Goal: Information Seeking & Learning: Compare options

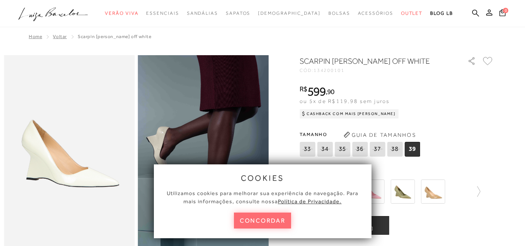
click at [252, 218] on button "concordar" at bounding box center [262, 220] width 57 height 16
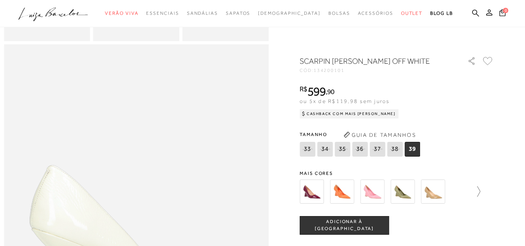
scroll to position [350, 0]
click at [480, 193] on icon at bounding box center [474, 191] width 11 height 11
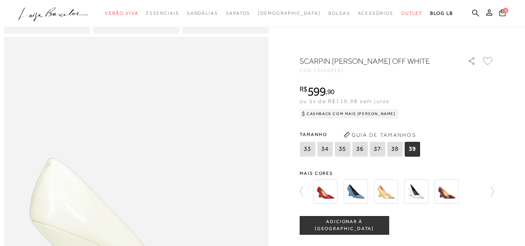
click at [419, 193] on img at bounding box center [416, 191] width 24 height 24
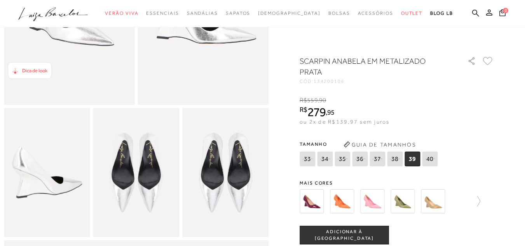
scroll to position [194, 0]
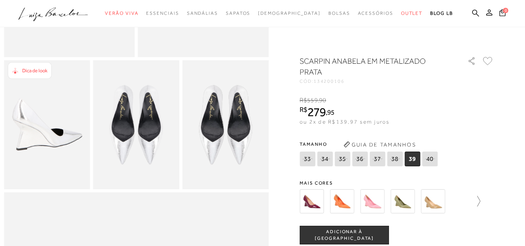
click at [476, 208] on link at bounding box center [474, 201] width 11 height 29
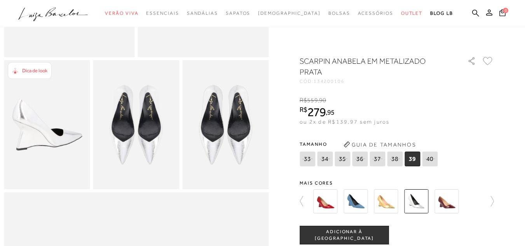
click at [355, 202] on img at bounding box center [355, 201] width 24 height 24
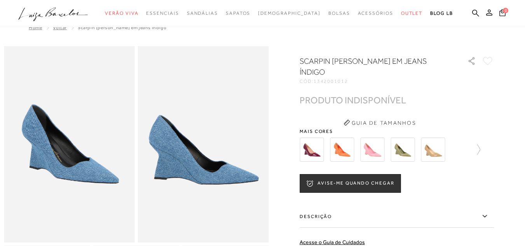
scroll to position [39, 0]
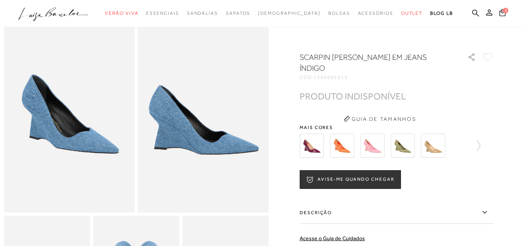
click at [388, 142] on div at bounding box center [380, 145] width 167 height 29
click at [375, 143] on img at bounding box center [372, 146] width 24 height 24
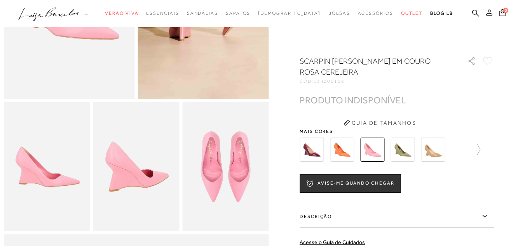
scroll to position [155, 0]
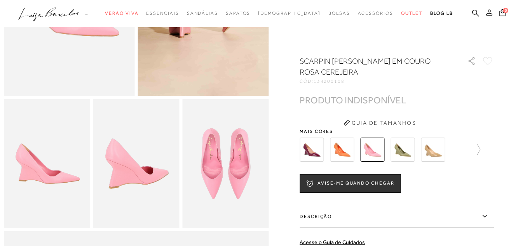
click at [353, 146] on img at bounding box center [342, 150] width 24 height 24
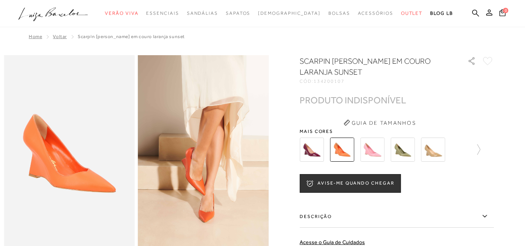
click at [308, 159] on img at bounding box center [311, 150] width 24 height 24
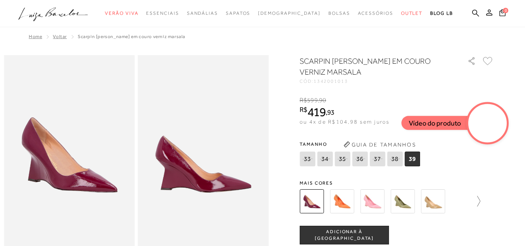
click at [477, 198] on icon at bounding box center [474, 201] width 11 height 11
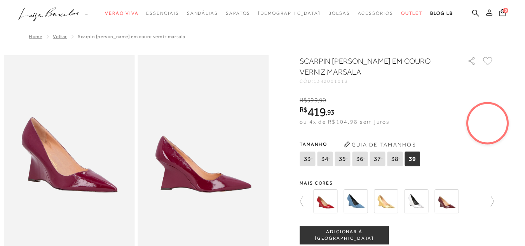
click at [434, 205] on div at bounding box center [394, 201] width 167 height 29
click at [448, 202] on img at bounding box center [446, 201] width 24 height 24
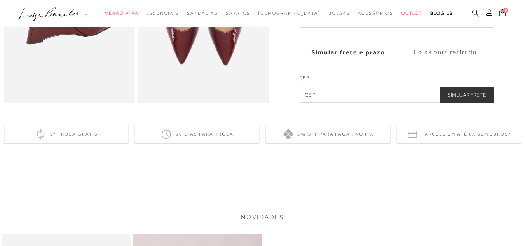
scroll to position [350, 0]
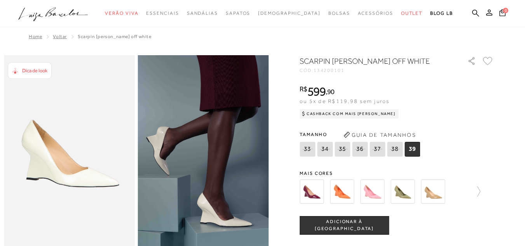
click at [344, 188] on img at bounding box center [342, 191] width 24 height 24
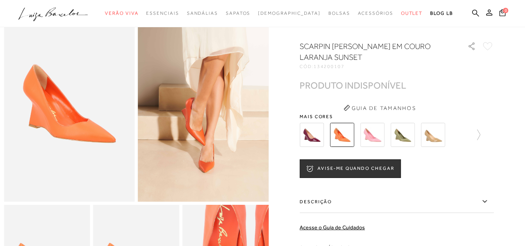
scroll to position [39, 0]
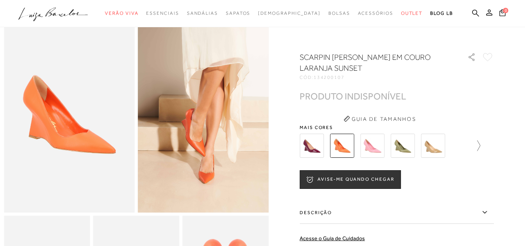
click at [480, 148] on icon at bounding box center [474, 145] width 11 height 11
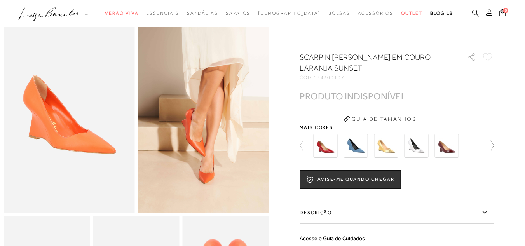
click at [488, 145] on icon at bounding box center [488, 145] width 11 height 11
click at [398, 152] on img at bounding box center [386, 146] width 24 height 24
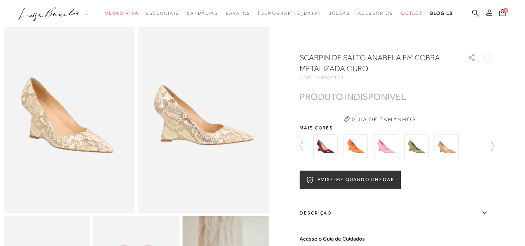
scroll to position [39, 0]
click at [507, 152] on div at bounding box center [262, 180] width 517 height 328
click at [498, 151] on div at bounding box center [262, 180] width 517 height 328
click at [494, 147] on icon at bounding box center [488, 145] width 11 height 11
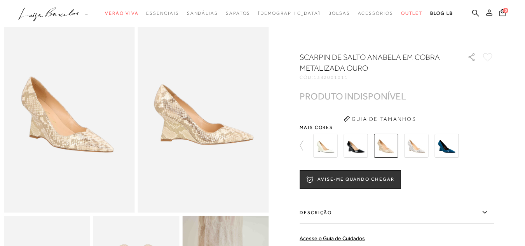
click at [413, 151] on img at bounding box center [416, 146] width 24 height 24
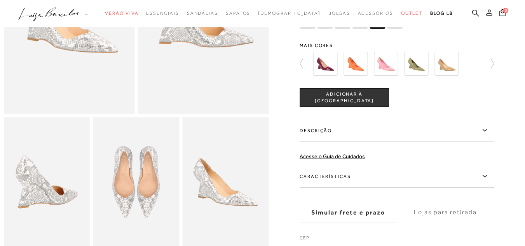
scroll to position [39, 0]
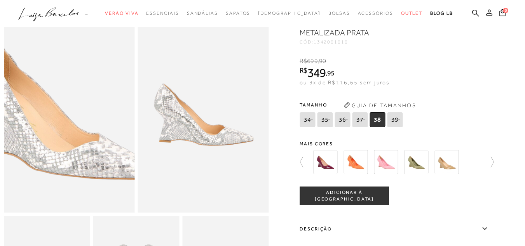
click at [77, 125] on img at bounding box center [60, 106] width 261 height 392
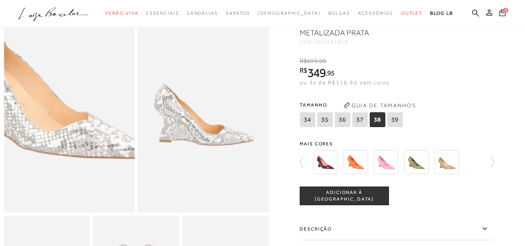
click at [88, 146] on img at bounding box center [49, 85] width 261 height 392
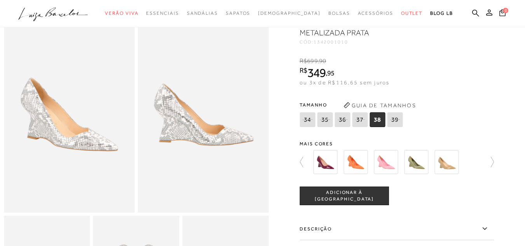
click at [223, 128] on img at bounding box center [203, 114] width 131 height 196
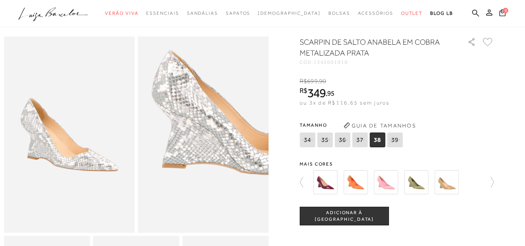
scroll to position [0, 0]
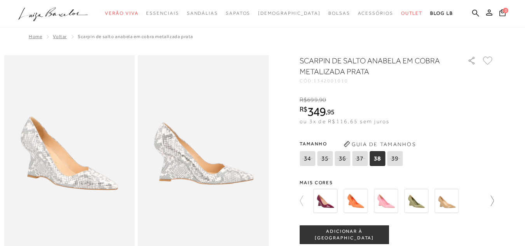
click at [492, 198] on icon at bounding box center [488, 200] width 11 height 11
click at [308, 198] on icon at bounding box center [304, 200] width 11 height 11
click at [303, 198] on icon at bounding box center [304, 200] width 11 height 11
click at [304, 197] on icon at bounding box center [304, 200] width 11 height 11
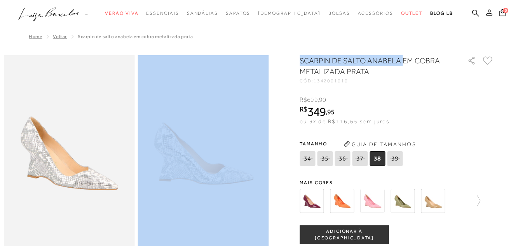
drag, startPoint x: 404, startPoint y: 60, endPoint x: 278, endPoint y: 63, distance: 125.9
click at [278, 63] on div at bounding box center [262, 227] width 517 height 345
copy div "SCARPIN DE SALTO [PERSON_NAME]"
click at [472, 10] on icon at bounding box center [475, 12] width 7 height 7
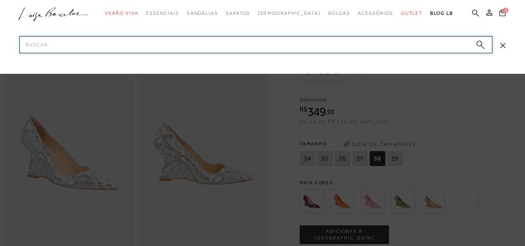
paste input "image image image SCARPIN DE SALTO [PERSON_NAME]"
type input "image image image SCARPIN DE SALTO [PERSON_NAME]"
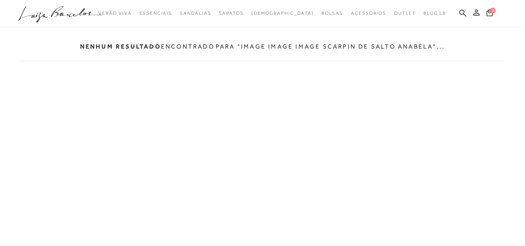
click at [460, 13] on icon at bounding box center [462, 12] width 7 height 7
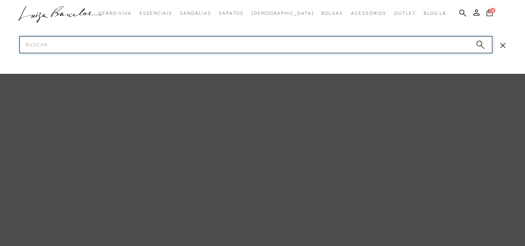
paste input "image image image SCARPIN DE SALTO [PERSON_NAME]"
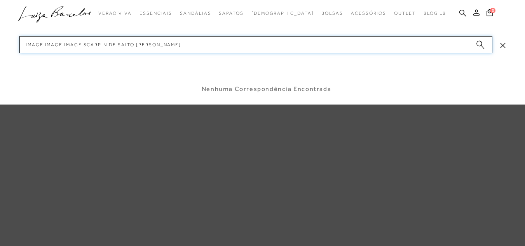
drag, startPoint x: 80, startPoint y: 43, endPoint x: 5, endPoint y: 45, distance: 74.6
click at [14, 0] on div "categoryHeader .a{fill-rule:evenodd;} Verão Viva Em alta Modelo Sapatos" at bounding box center [262, 0] width 497 height 0
type input "SCARPIN DE SALTO [PERSON_NAME]"
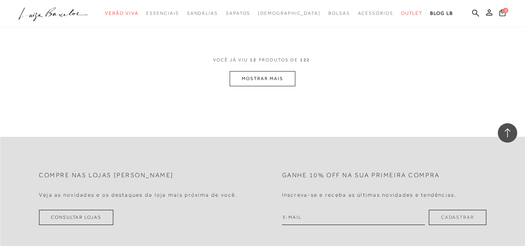
scroll to position [777, 0]
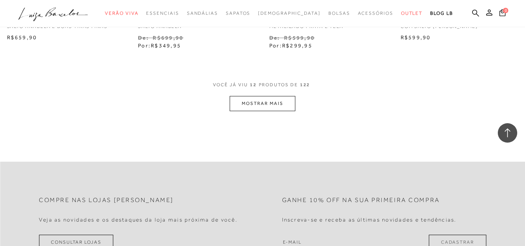
click at [263, 96] on button "MOSTRAR MAIS" at bounding box center [262, 103] width 65 height 15
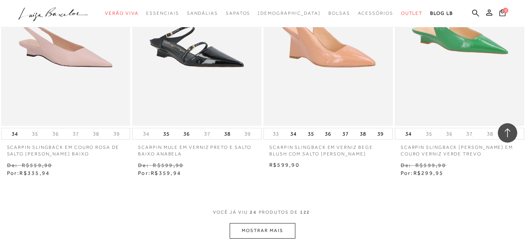
scroll to position [1398, 0]
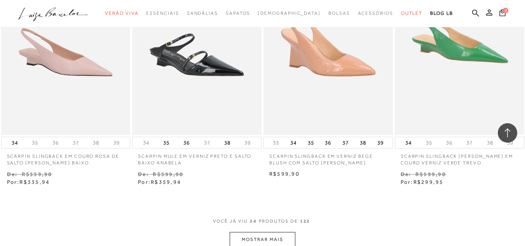
click at [272, 234] on button "MOSTRAR MAIS" at bounding box center [262, 239] width 65 height 15
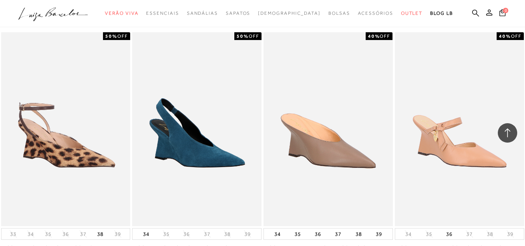
scroll to position [2136, 0]
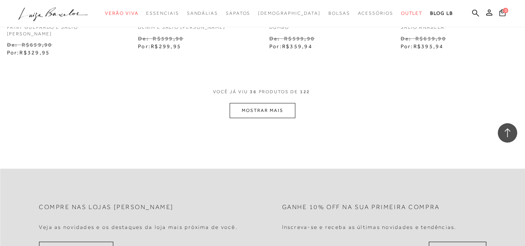
click at [282, 103] on button "MOSTRAR MAIS" at bounding box center [262, 110] width 65 height 15
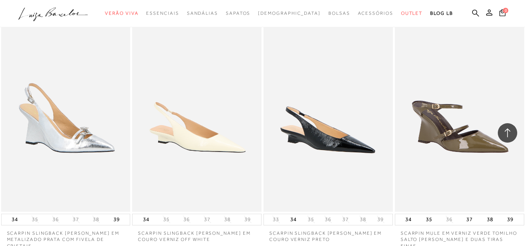
scroll to position [3030, 0]
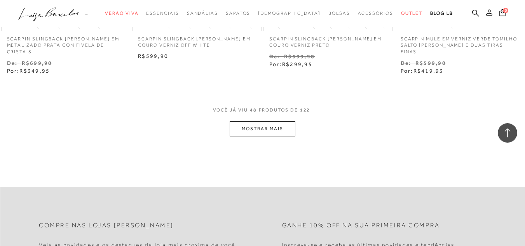
click at [293, 121] on button "MOSTRAR MAIS" at bounding box center [262, 128] width 65 height 15
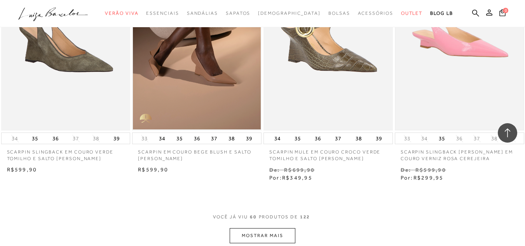
scroll to position [3690, 0]
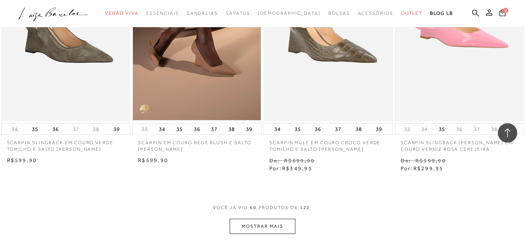
click at [277, 219] on button "MOSTRAR MAIS" at bounding box center [262, 226] width 65 height 15
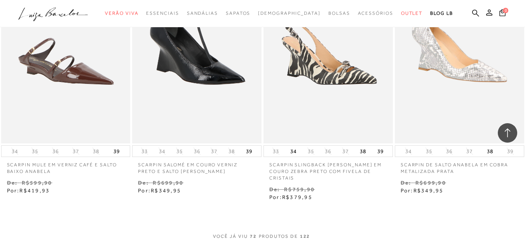
scroll to position [4545, 0]
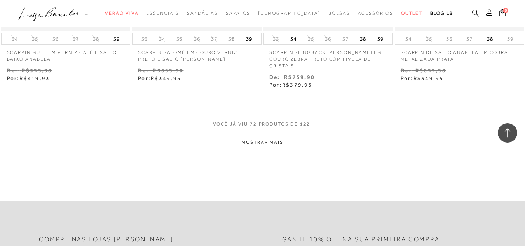
click at [286, 135] on button "MOSTRAR MAIS" at bounding box center [262, 142] width 65 height 15
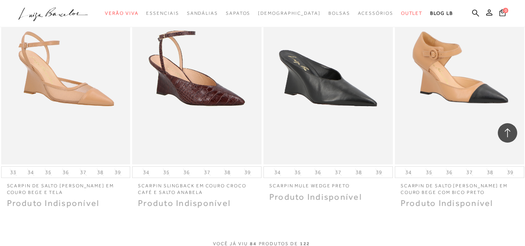
scroll to position [5283, 0]
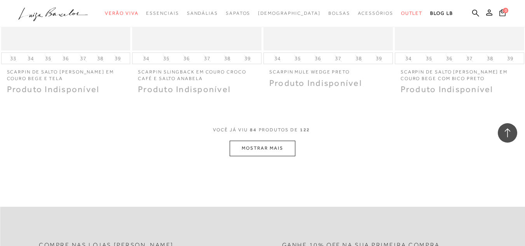
click at [287, 141] on button "MOSTRAR MAIS" at bounding box center [262, 148] width 65 height 15
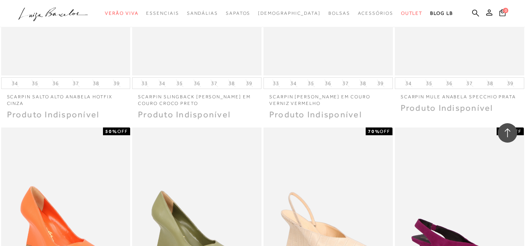
scroll to position [5904, 0]
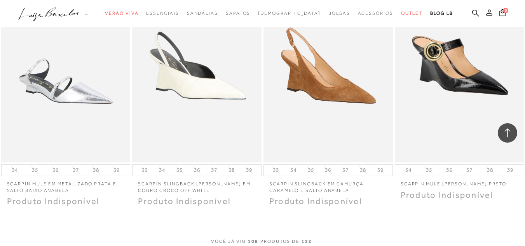
scroll to position [6643, 0]
